Goal: Find specific page/section: Find specific page/section

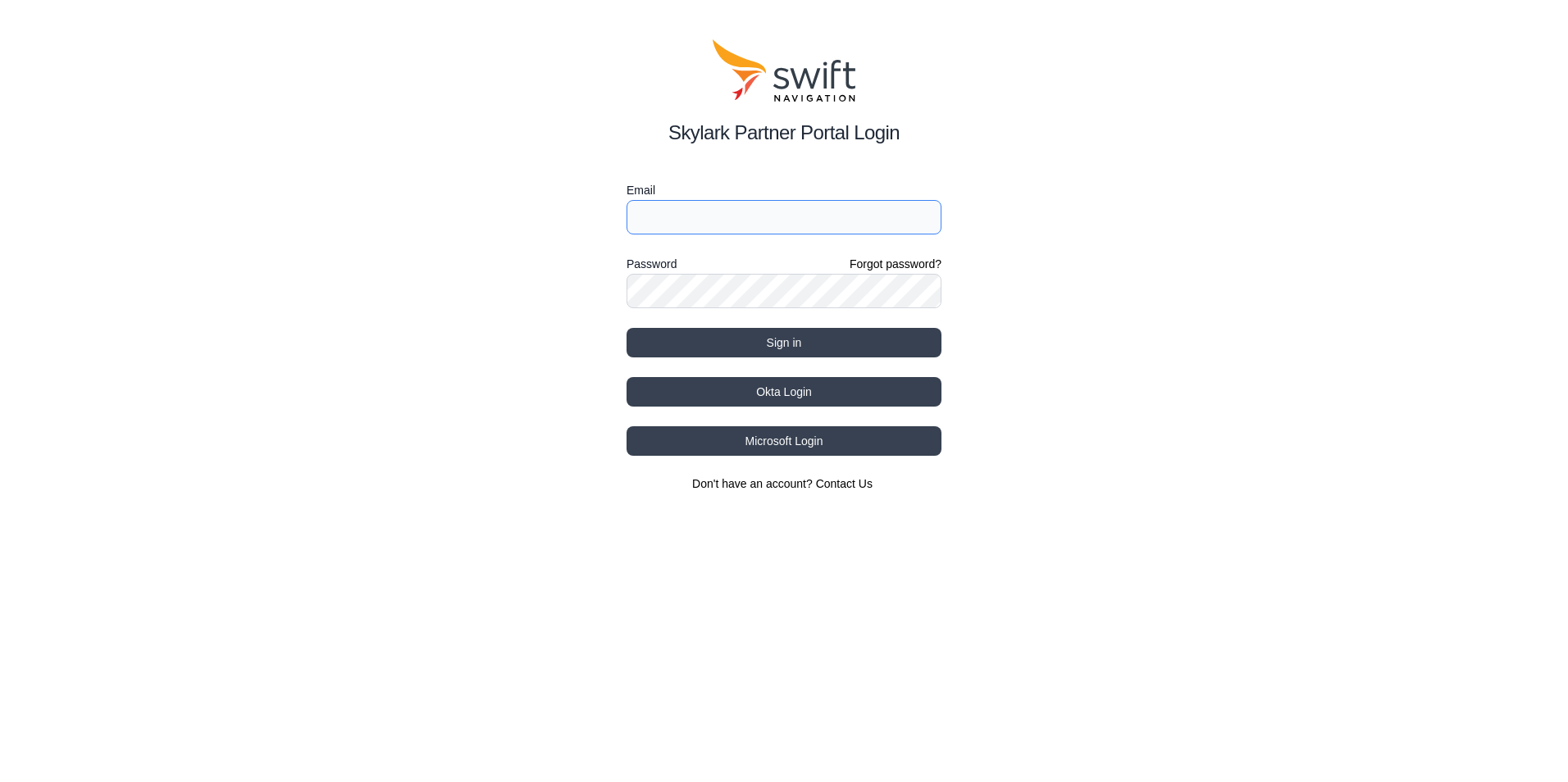
click at [675, 217] on input "Email" at bounding box center [784, 217] width 315 height 35
type input "[EMAIL_ADDRESS][PERSON_NAME][DOMAIN_NAME]"
click at [728, 346] on button "Sign in" at bounding box center [784, 342] width 315 height 30
select select
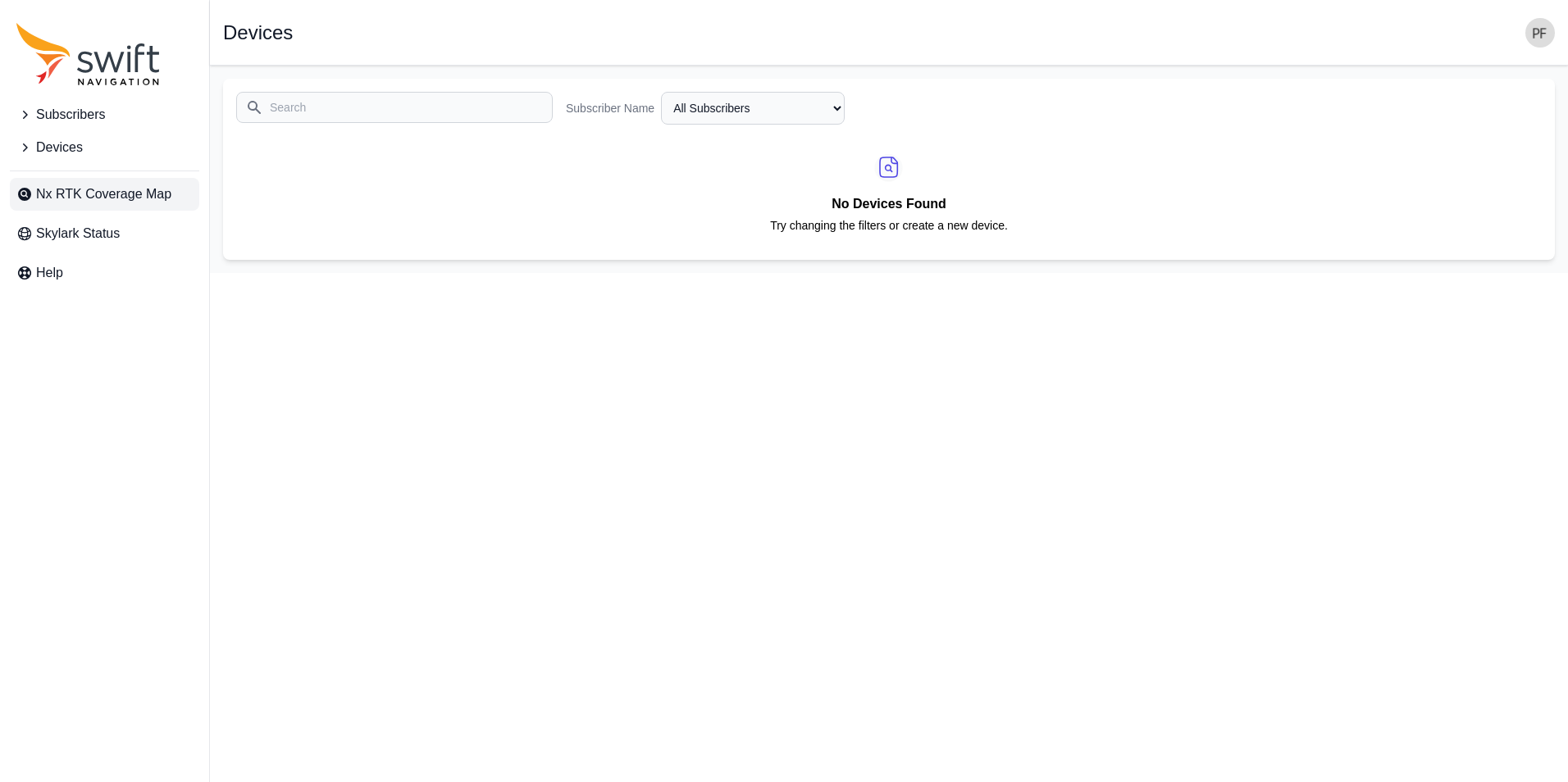
click at [116, 202] on span "Nx RTK Coverage Map" at bounding box center [104, 195] width 135 height 20
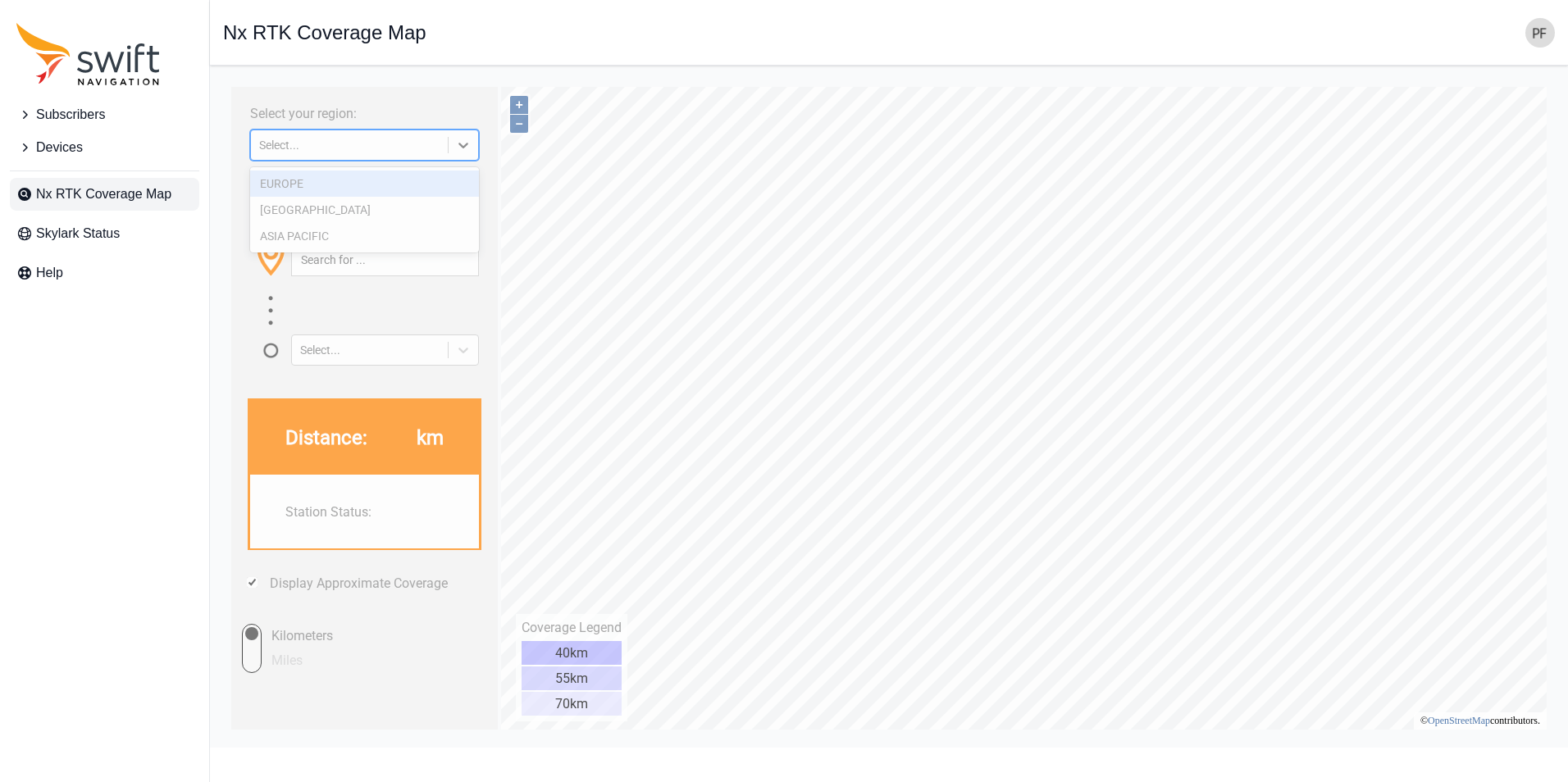
click at [324, 148] on div "Select..." at bounding box center [349, 145] width 181 height 13
drag, startPoint x: 318, startPoint y: 179, endPoint x: 317, endPoint y: 211, distance: 32.0
click at [318, 179] on div "EUROPE" at bounding box center [364, 184] width 229 height 26
